Goal: Task Accomplishment & Management: Use online tool/utility

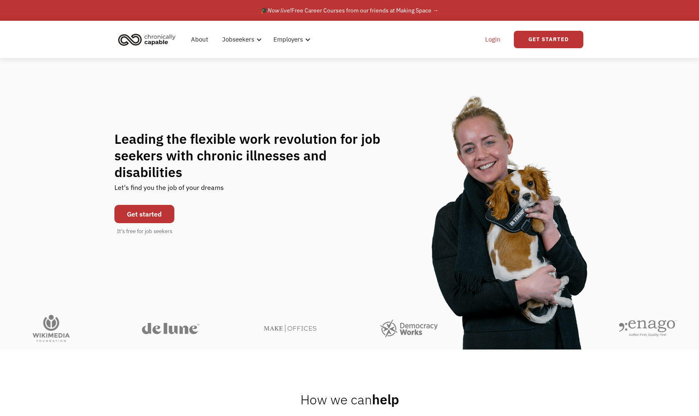
click at [495, 42] on link "Login" at bounding box center [492, 39] width 25 height 27
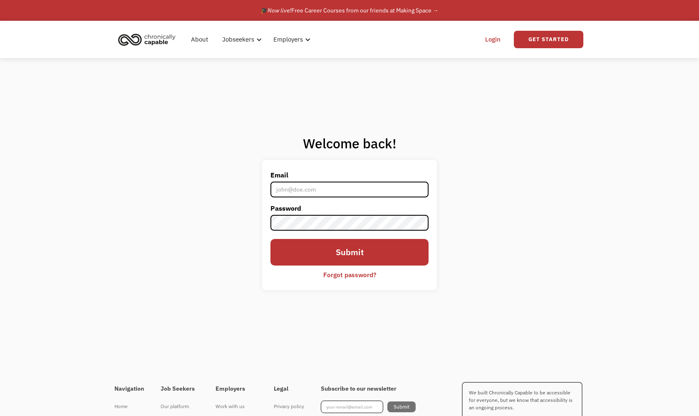
type input "mail2alyson@gmail.com"
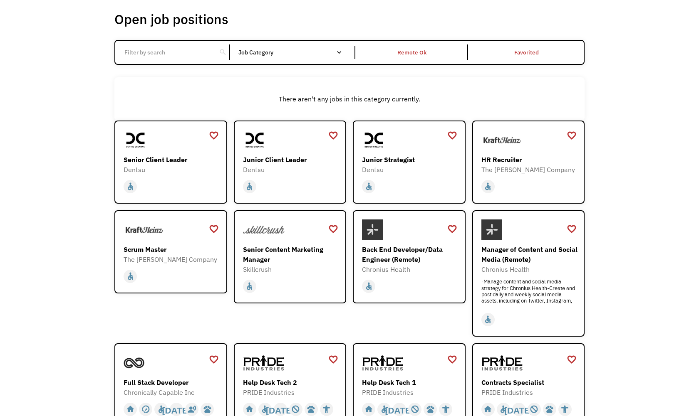
scroll to position [44, 0]
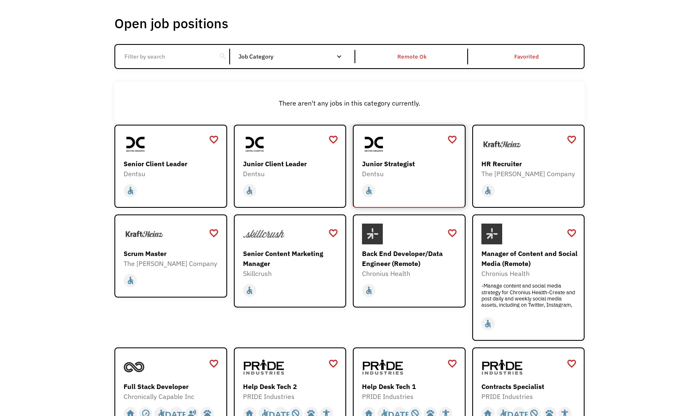
click at [403, 173] on div "Dentsu" at bounding box center [410, 174] width 97 height 10
click at [297, 180] on div "home slow_motion_video accessible today not_interested supervisor_account recor…" at bounding box center [291, 189] width 97 height 20
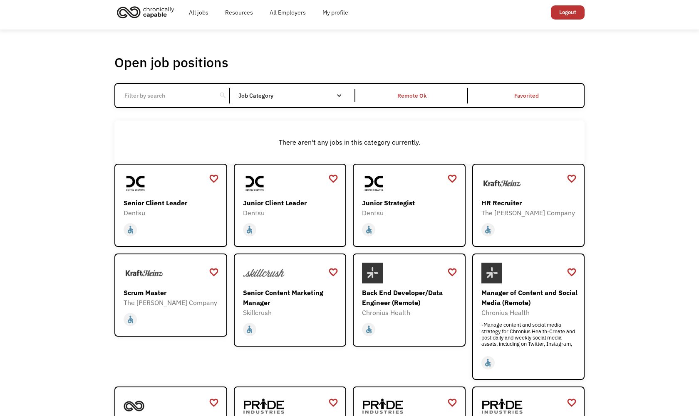
scroll to position [3, 0]
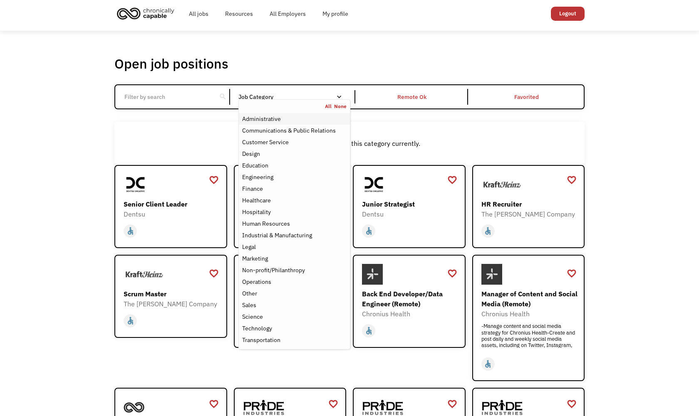
click at [275, 120] on div "Administrative" at bounding box center [261, 119] width 39 height 10
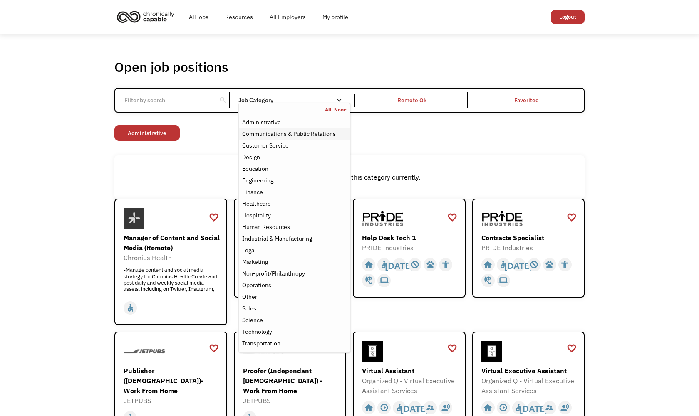
click at [298, 135] on div "Communications & Public Relations" at bounding box center [289, 134] width 94 height 10
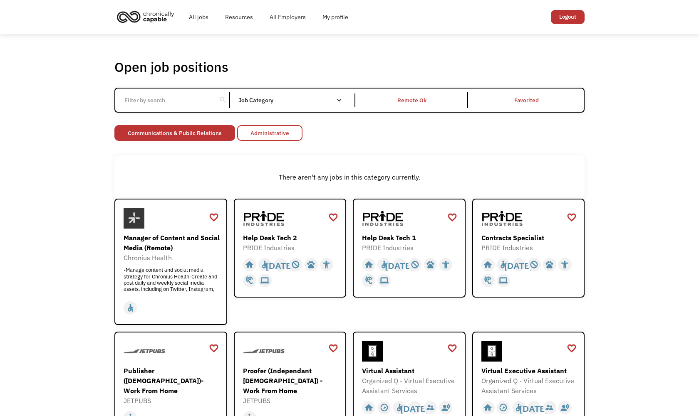
click at [286, 130] on link "Administrative" at bounding box center [269, 133] width 65 height 16
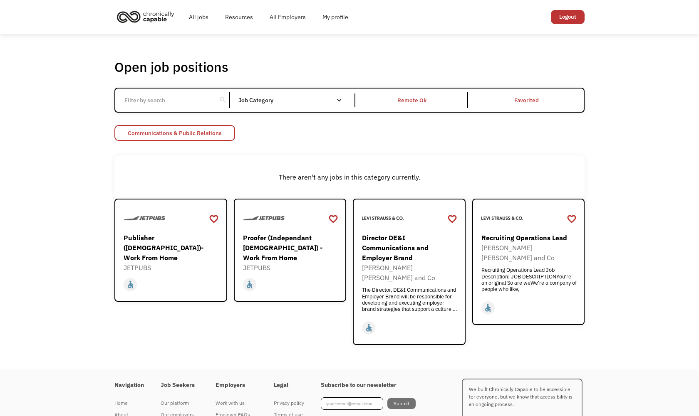
drag, startPoint x: 220, startPoint y: 132, endPoint x: 232, endPoint y: 129, distance: 11.9
click at [220, 132] on link "Communications & Public Relations" at bounding box center [174, 133] width 121 height 16
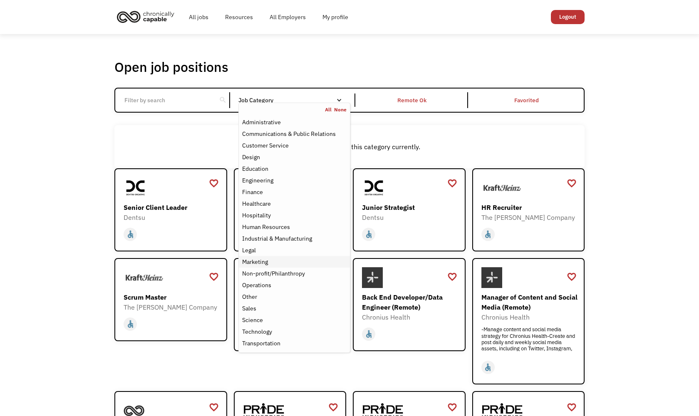
click at [268, 260] on div "Marketing" at bounding box center [255, 262] width 26 height 10
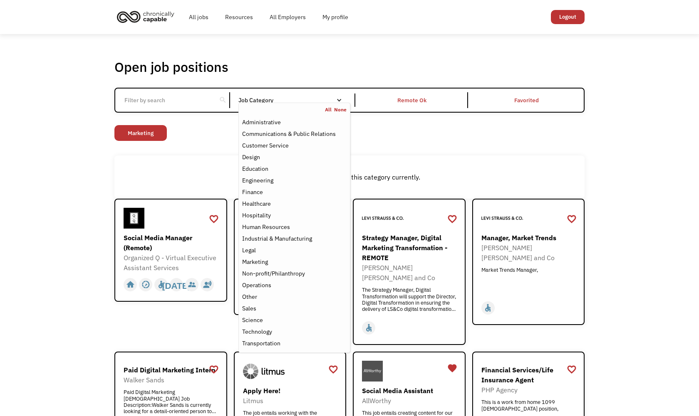
click at [498, 166] on div "There aren't any jobs in this category currently." at bounding box center [349, 177] width 470 height 43
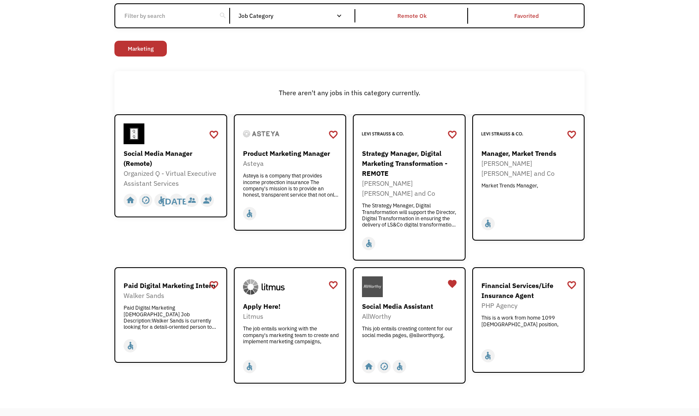
scroll to position [53, 0]
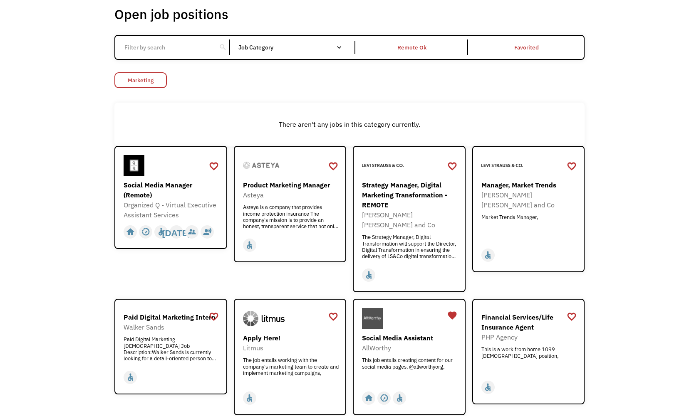
click at [143, 79] on link "Marketing" at bounding box center [140, 80] width 52 height 16
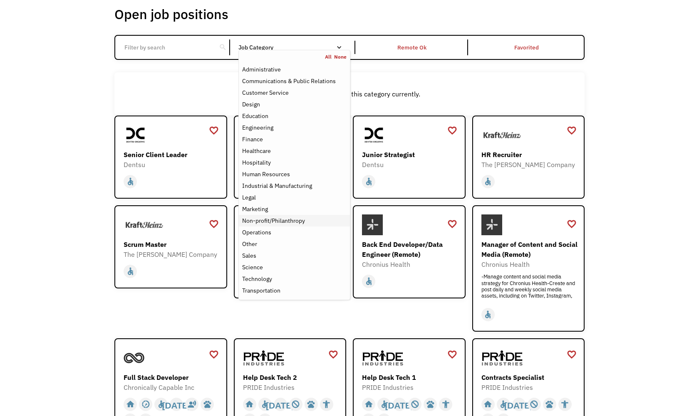
click at [262, 221] on div "Non-profit/Philanthropy" at bounding box center [273, 221] width 63 height 10
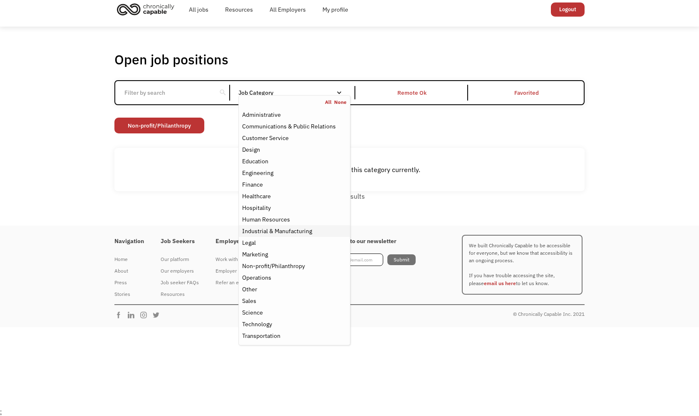
scroll to position [8, 0]
click at [514, 166] on div "There aren't any jobs in this category currently." at bounding box center [350, 170] width 462 height 10
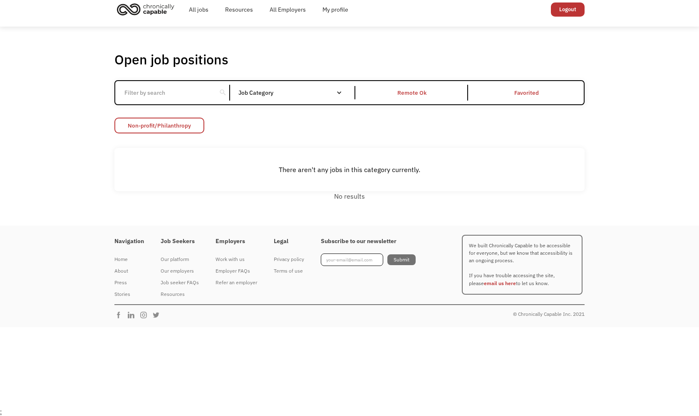
click at [184, 120] on link "Non-profit/Philanthropy" at bounding box center [159, 126] width 90 height 16
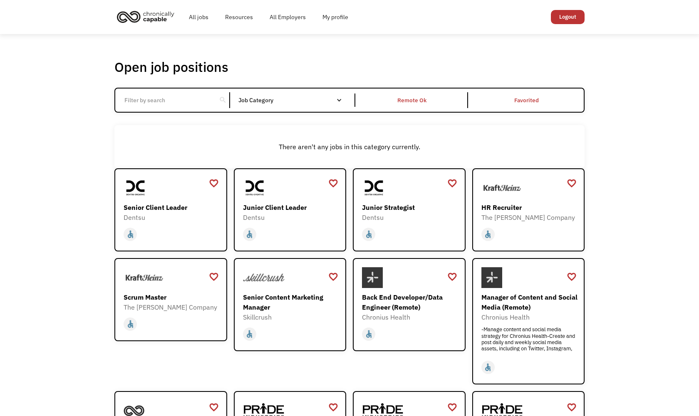
click at [572, 20] on link "Logout" at bounding box center [568, 17] width 34 height 14
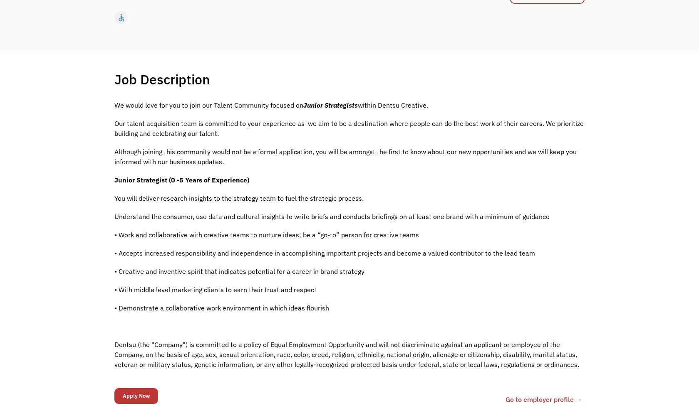
scroll to position [132, 0]
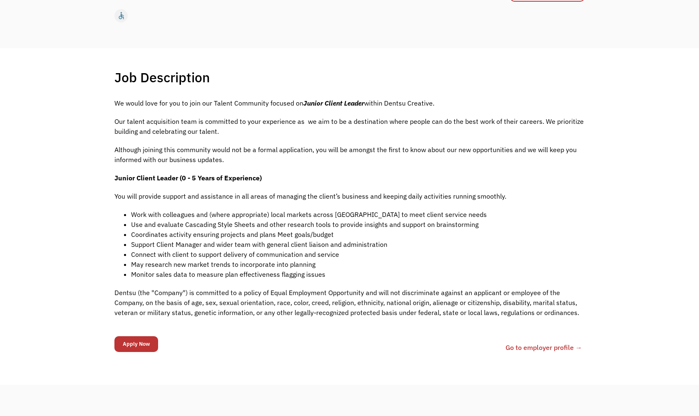
scroll to position [133, 0]
